Goal: Browse casually

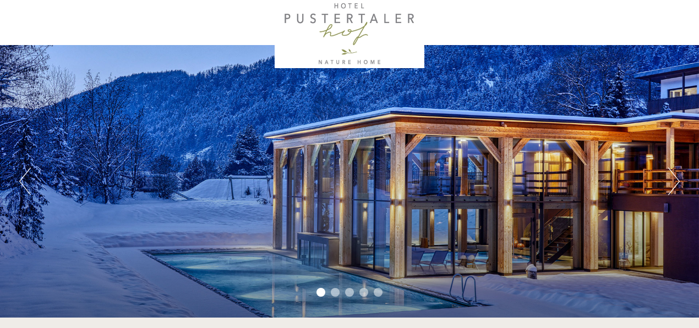
scroll to position [55, 0]
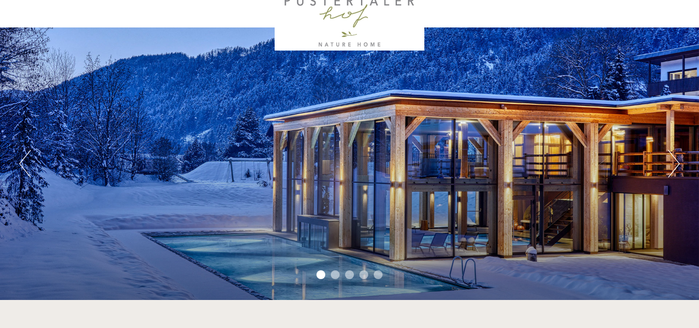
click at [672, 160] on button "Next" at bounding box center [674, 164] width 12 height 28
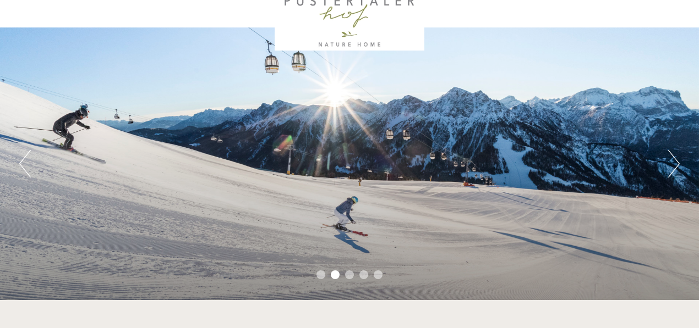
click at [672, 160] on button "Next" at bounding box center [674, 164] width 12 height 28
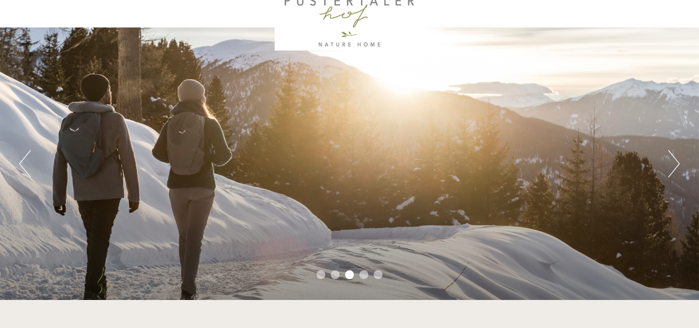
click at [672, 160] on button "Next" at bounding box center [674, 164] width 12 height 28
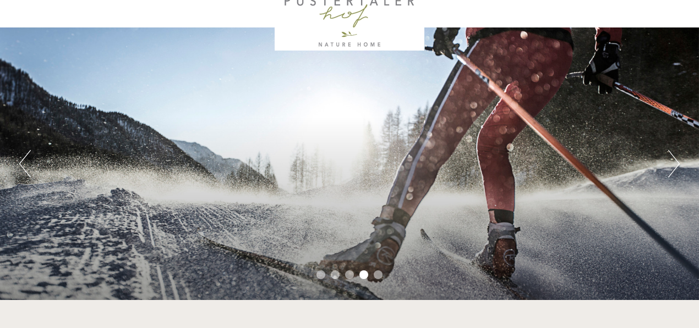
click at [672, 160] on button "Next" at bounding box center [674, 164] width 12 height 28
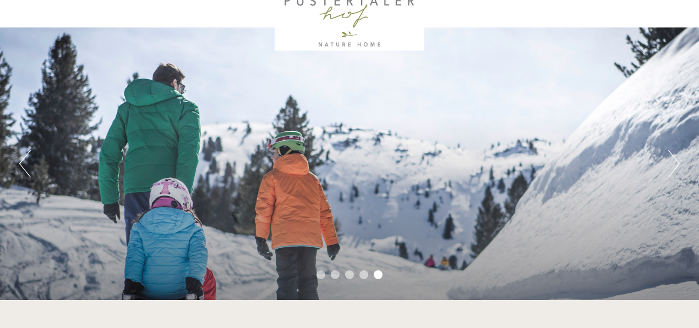
click at [672, 160] on button "Next" at bounding box center [674, 164] width 12 height 28
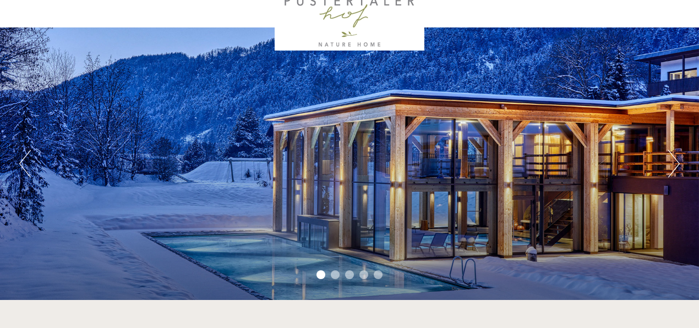
click at [672, 160] on button "Next" at bounding box center [674, 164] width 12 height 28
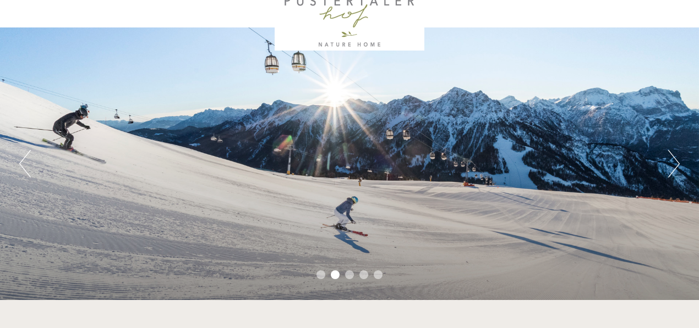
click at [672, 160] on button "Next" at bounding box center [674, 164] width 12 height 28
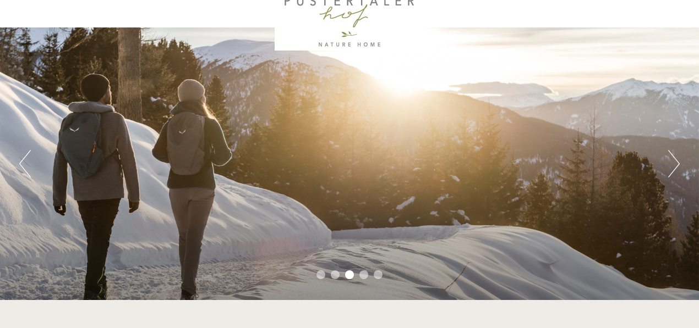
click at [672, 160] on button "Next" at bounding box center [674, 164] width 12 height 28
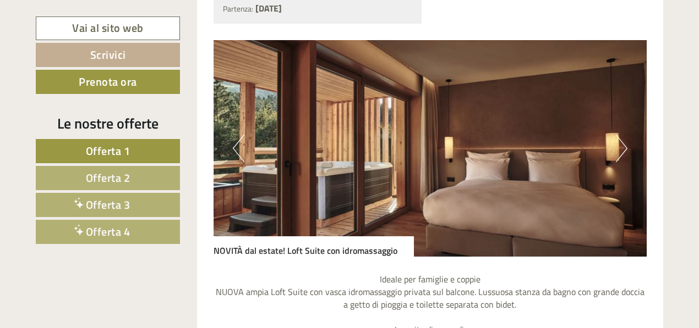
scroll to position [880, 0]
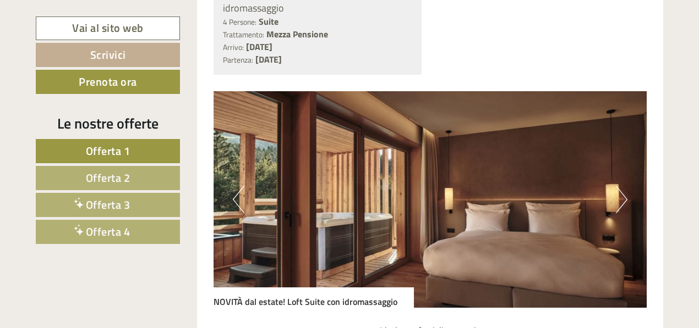
click at [621, 195] on button "Next" at bounding box center [622, 200] width 12 height 28
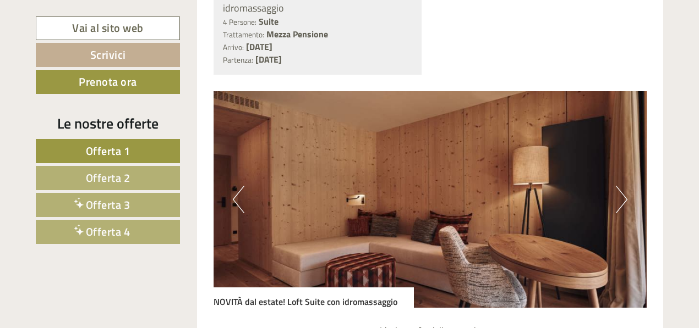
click at [621, 195] on button "Next" at bounding box center [622, 200] width 12 height 28
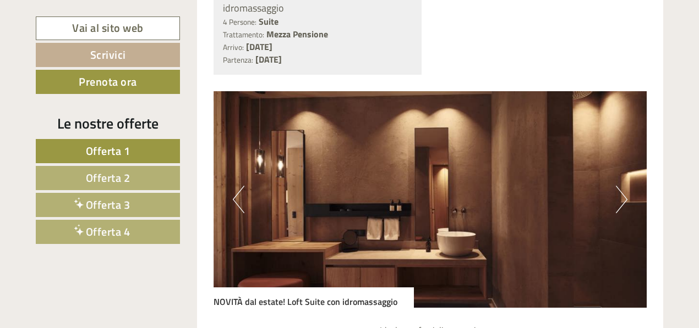
click at [621, 195] on button "Next" at bounding box center [622, 200] width 12 height 28
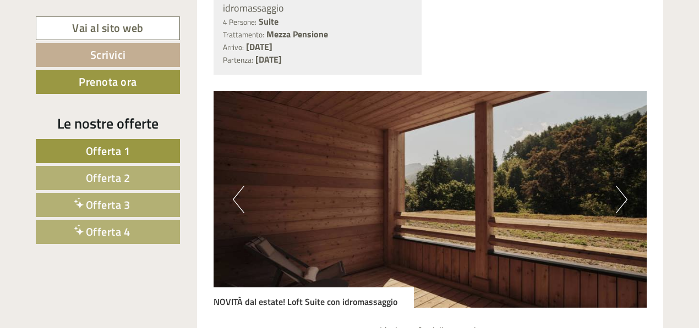
click at [621, 195] on button "Next" at bounding box center [622, 200] width 12 height 28
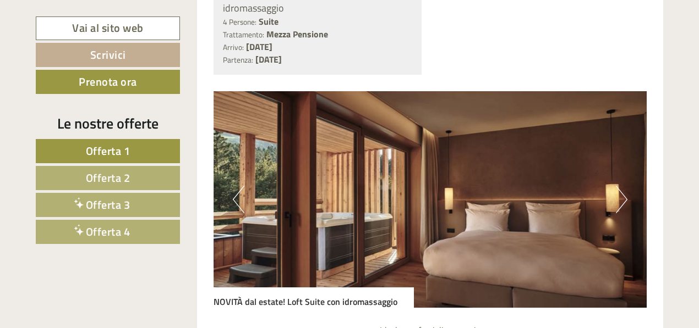
click at [621, 195] on button "Next" at bounding box center [622, 200] width 12 height 28
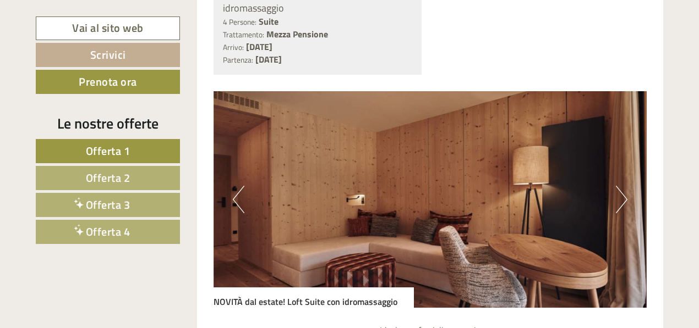
click at [621, 195] on button "Next" at bounding box center [622, 200] width 12 height 28
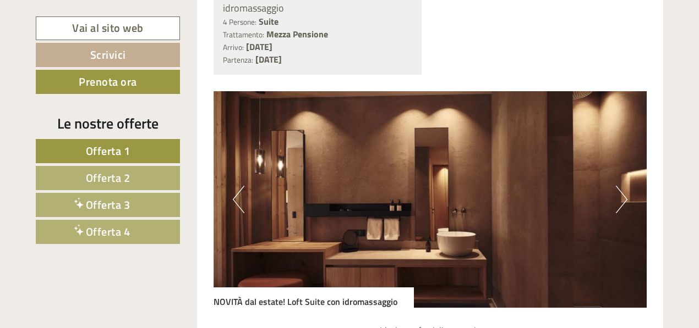
click at [621, 195] on button "Next" at bounding box center [622, 200] width 12 height 28
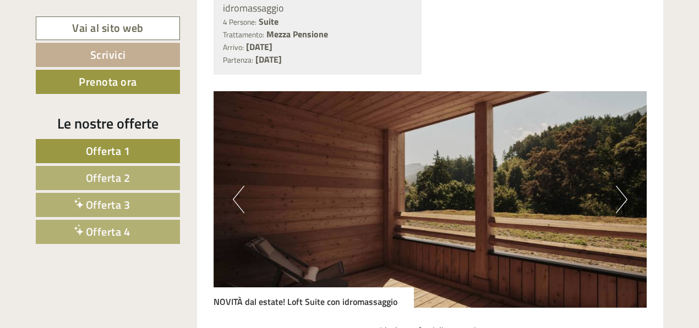
click at [621, 195] on button "Next" at bounding box center [622, 200] width 12 height 28
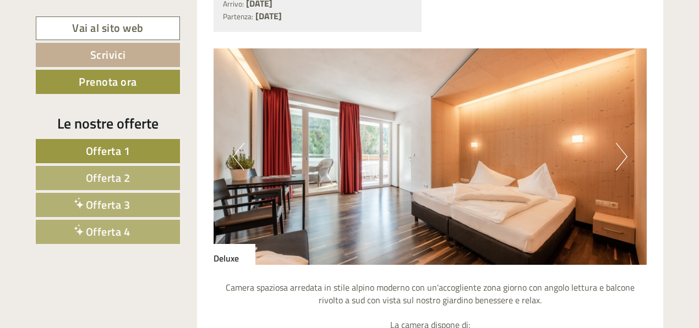
scroll to position [1980, 0]
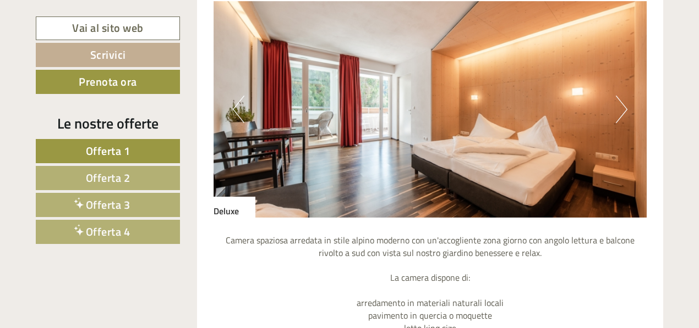
click at [614, 109] on img at bounding box center [429, 109] width 433 height 217
click at [615, 106] on img at bounding box center [429, 109] width 433 height 217
click at [622, 105] on button "Next" at bounding box center [622, 110] width 12 height 28
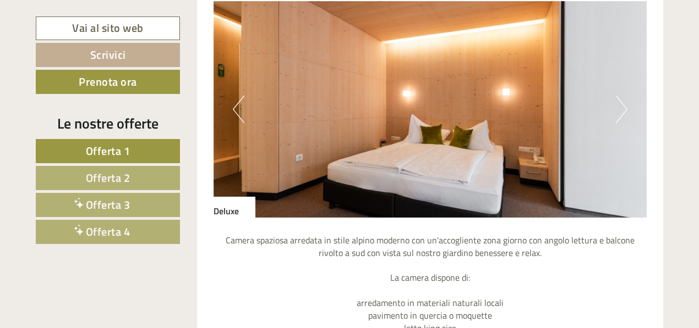
click at [622, 105] on button "Next" at bounding box center [622, 110] width 12 height 28
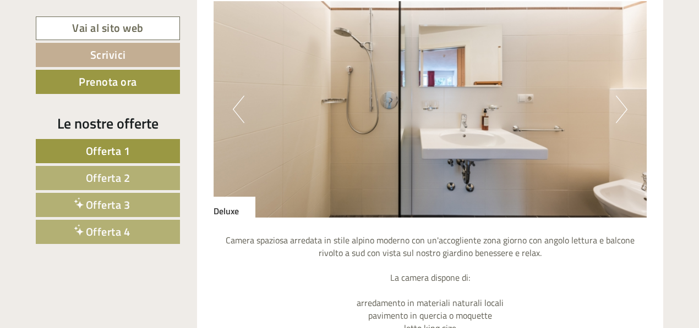
click at [622, 105] on button "Next" at bounding box center [622, 110] width 12 height 28
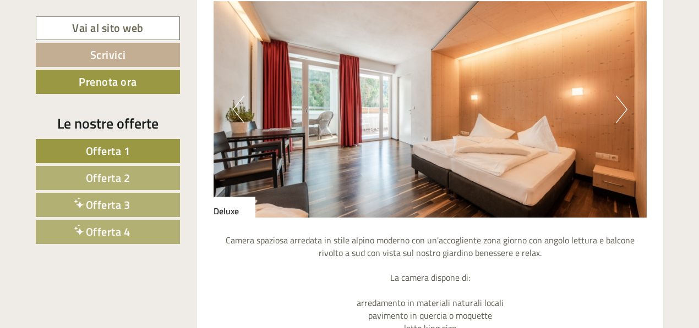
click at [622, 106] on button "Next" at bounding box center [622, 110] width 12 height 28
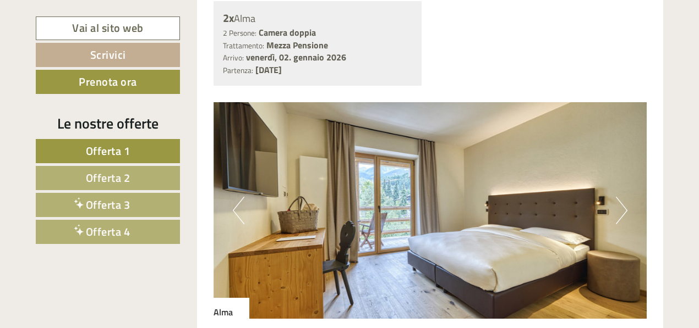
scroll to position [2806, 0]
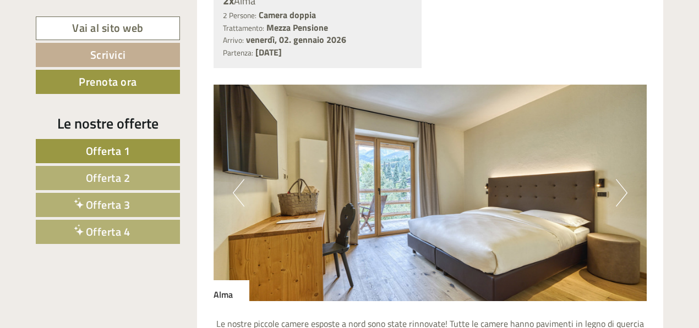
click at [625, 189] on button "Next" at bounding box center [622, 193] width 12 height 28
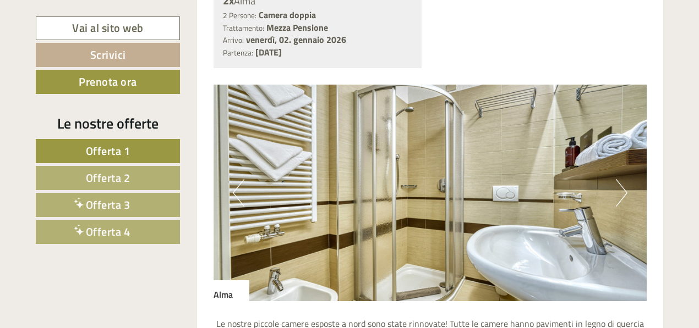
click at [625, 189] on button "Next" at bounding box center [622, 193] width 12 height 28
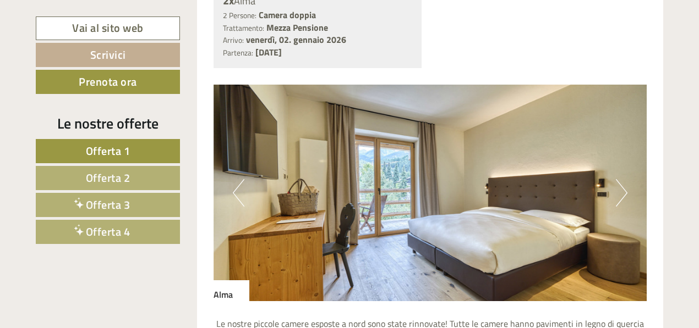
click at [625, 189] on button "Next" at bounding box center [622, 193] width 12 height 28
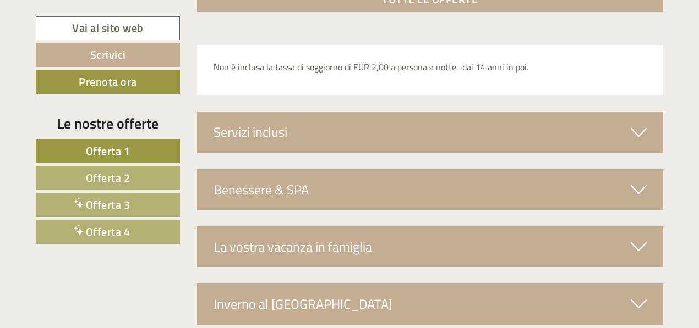
scroll to position [3521, 0]
